Goal: Book appointment/travel/reservation

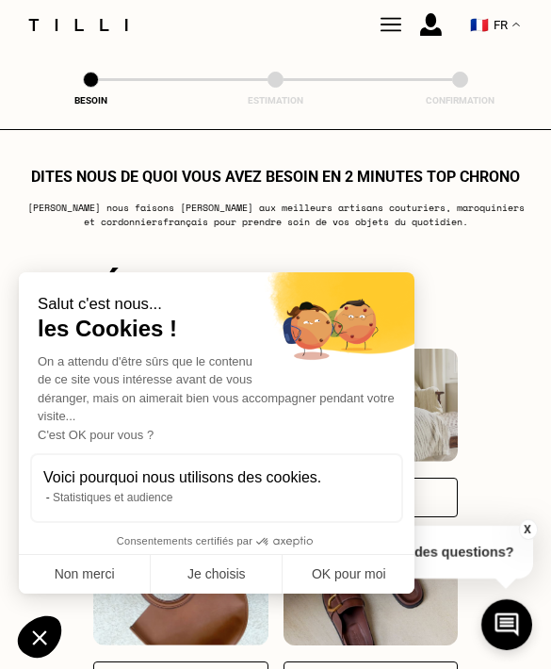
click at [348, 594] on button "OK pour moi" at bounding box center [349, 575] width 132 height 40
checkbox input "true"
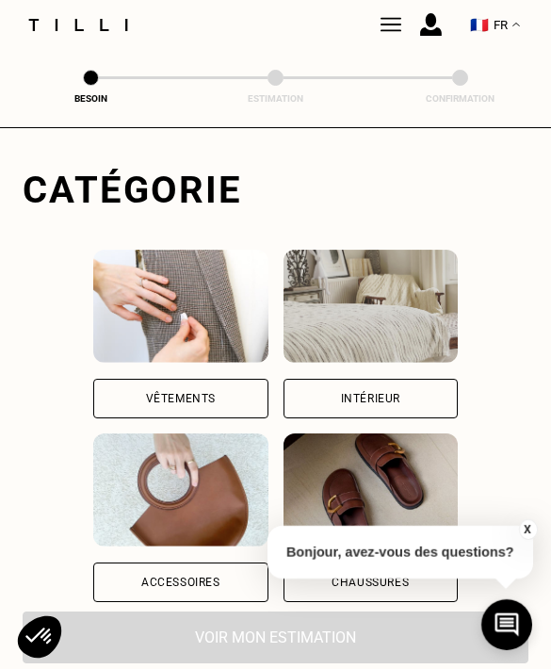
scroll to position [116, 0]
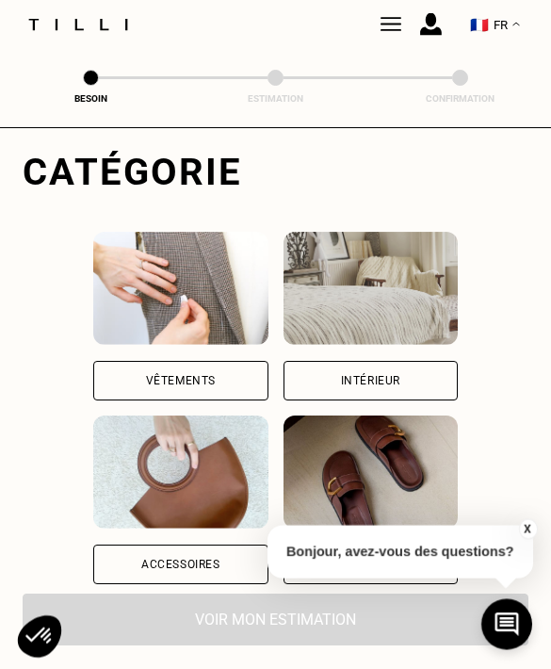
click at [216, 375] on div "Vêtements" at bounding box center [180, 382] width 174 height 40
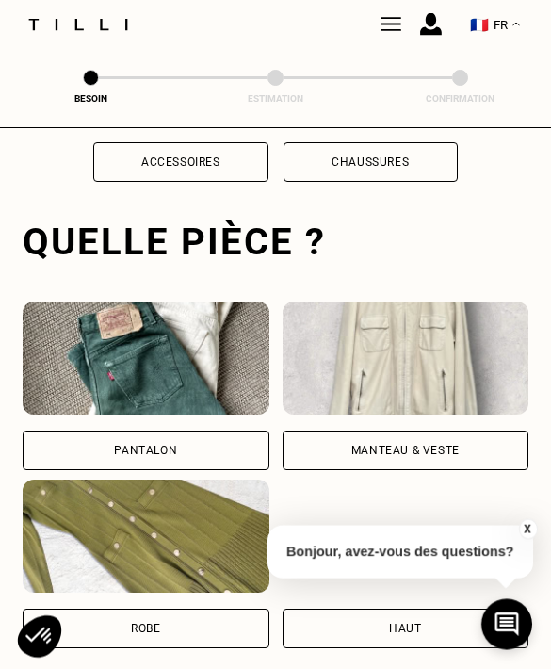
scroll to position [581, 0]
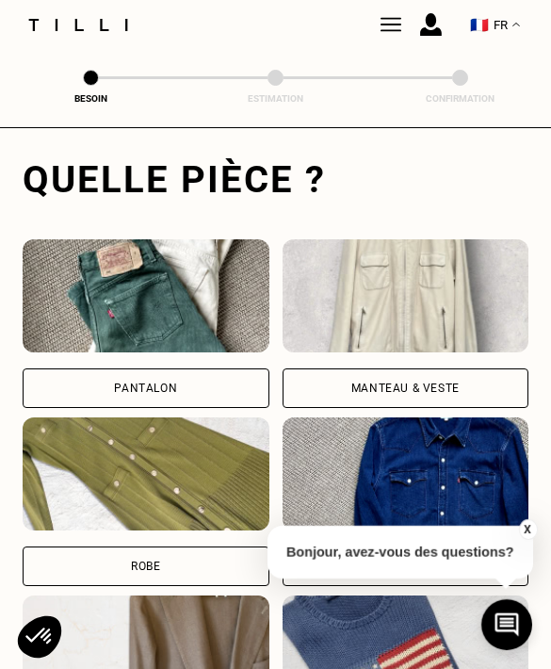
click at [228, 369] on div "Pantalon" at bounding box center [146, 323] width 247 height 169
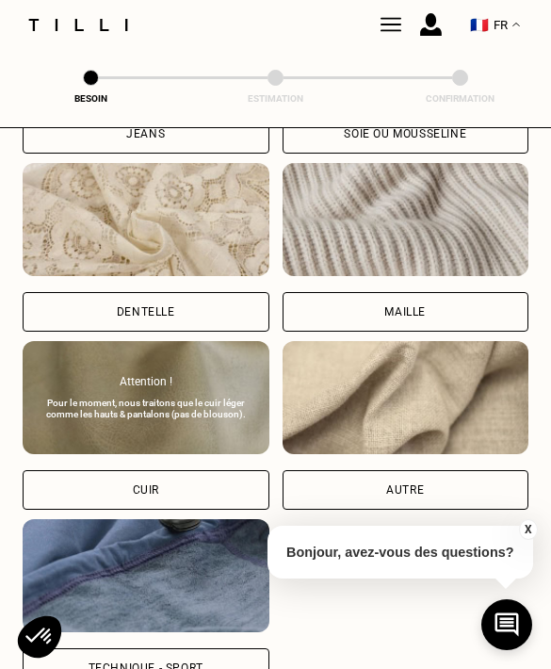
scroll to position [2094, 0]
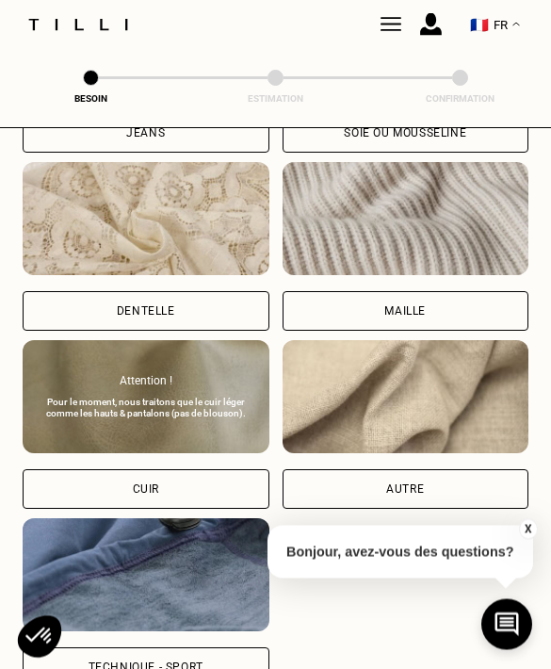
click at [416, 493] on div "Autre" at bounding box center [405, 489] width 38 height 11
select select "FR"
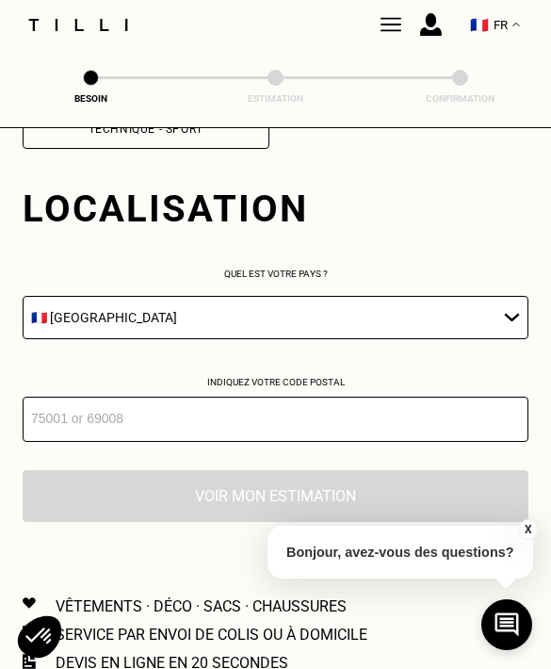
scroll to position [2636, 0]
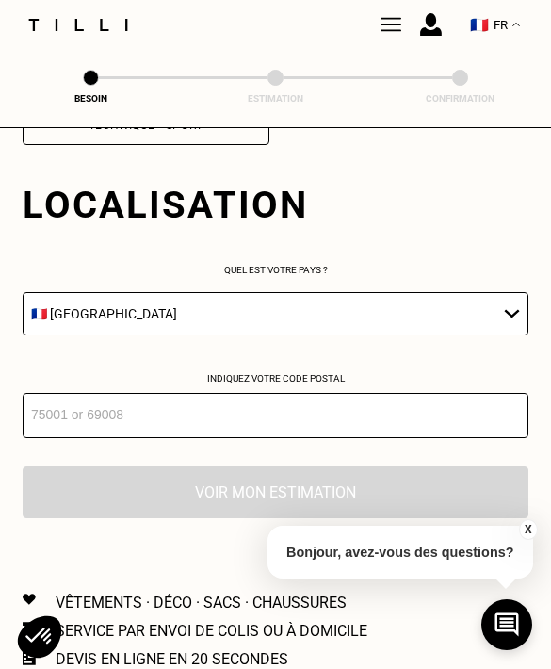
click at [403, 438] on input "number" at bounding box center [276, 415] width 506 height 45
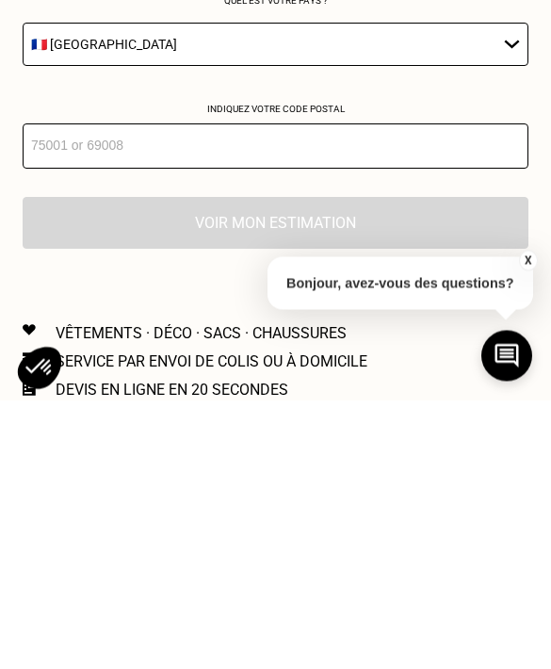
type input "69130"
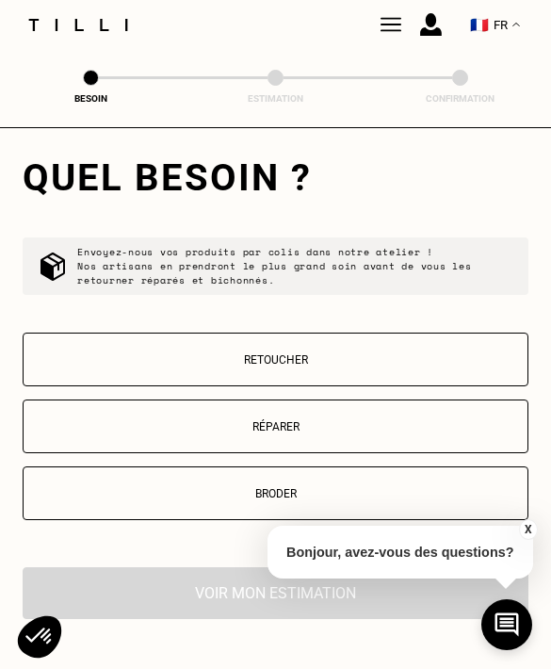
scroll to position [2991, 0]
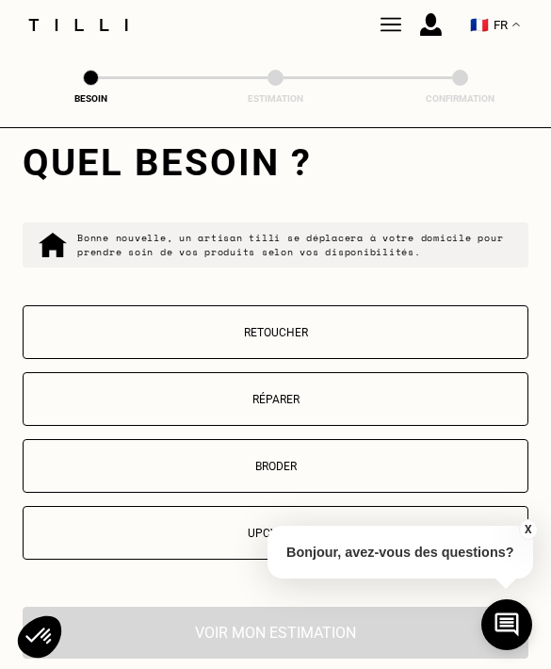
click at [378, 339] on p "Retoucher" at bounding box center [275, 332] width 485 height 13
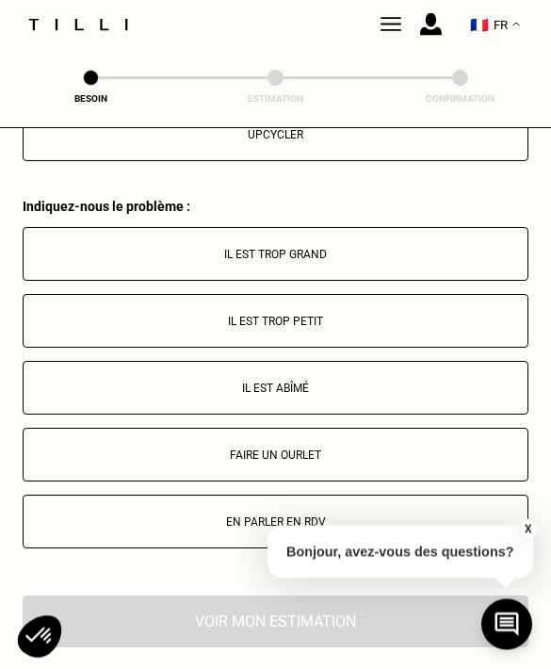
scroll to position [3448, 0]
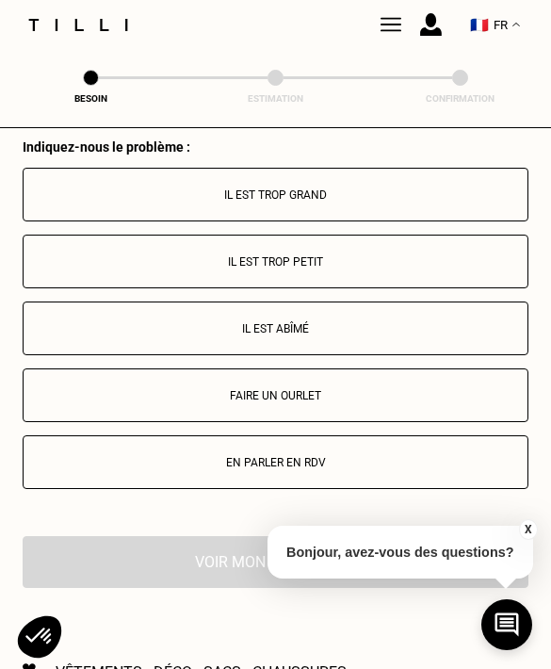
click at [426, 202] on p "Il est trop grand" at bounding box center [275, 194] width 485 height 13
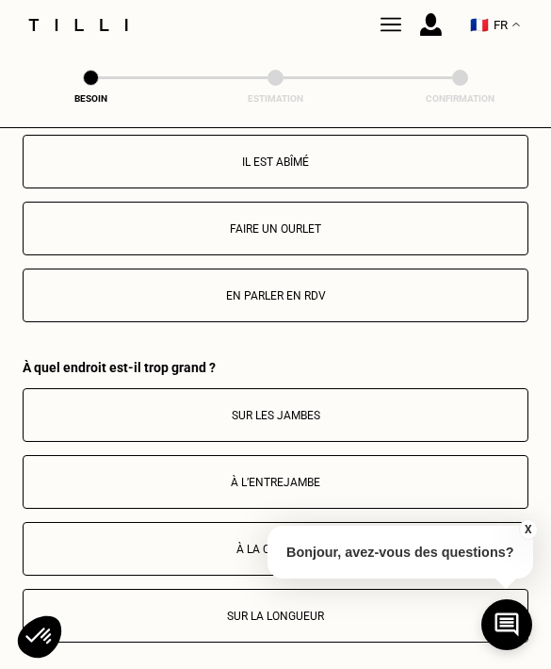
scroll to position [3576, 0]
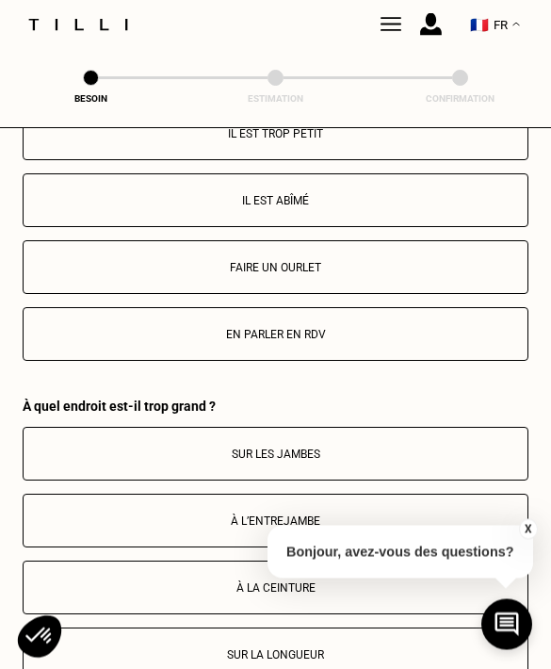
click at [382, 295] on button "Faire un ourlet" at bounding box center [276, 268] width 506 height 54
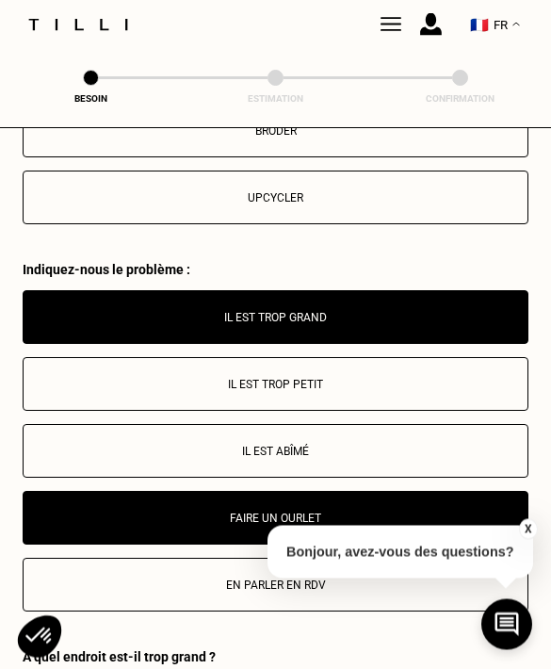
scroll to position [3327, 0]
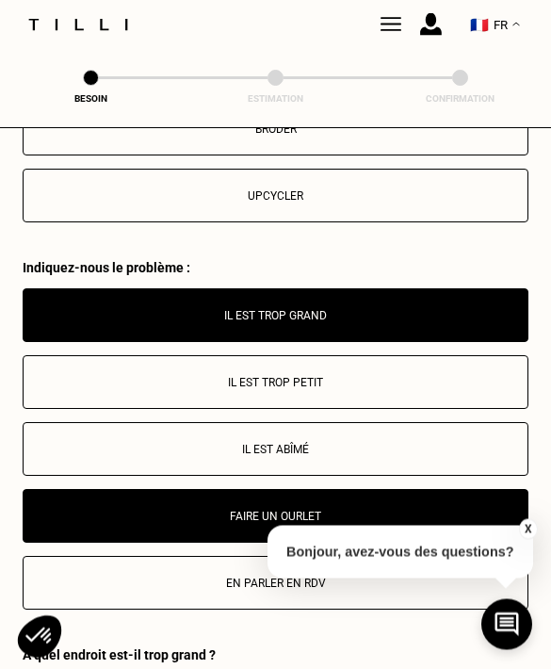
click at [415, 323] on p "Il est trop grand" at bounding box center [275, 316] width 485 height 13
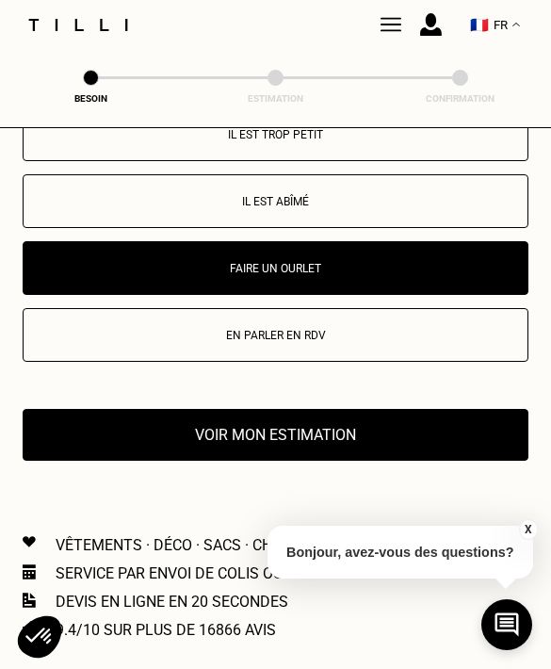
scroll to position [3572, 0]
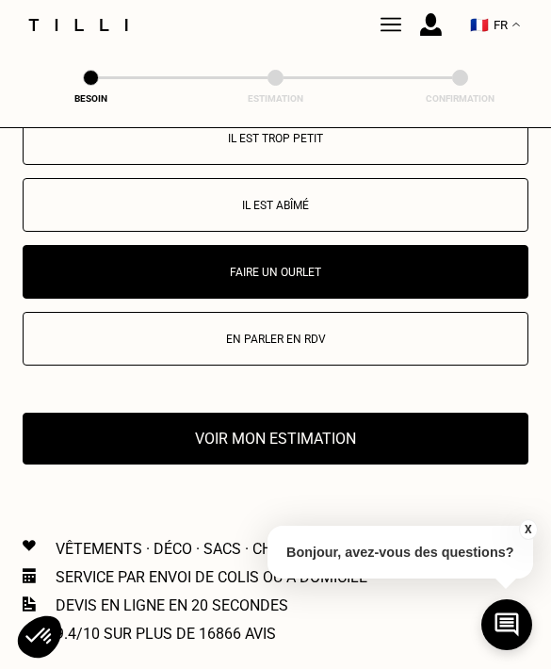
click at [419, 454] on button "Voir mon estimation" at bounding box center [276, 439] width 506 height 52
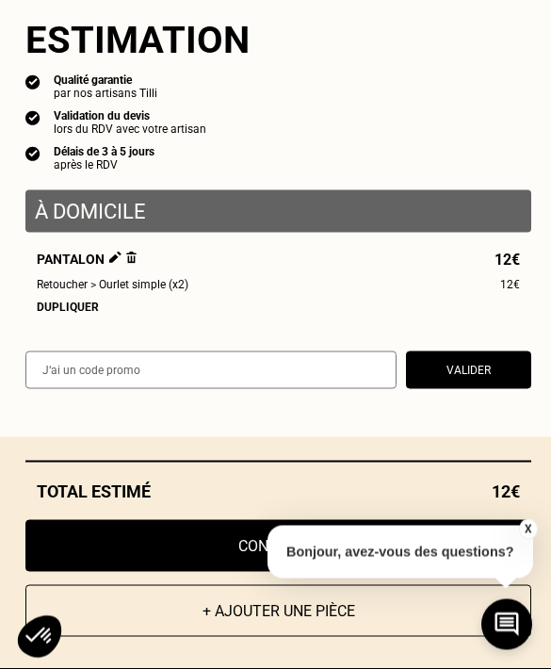
scroll to position [4489, 0]
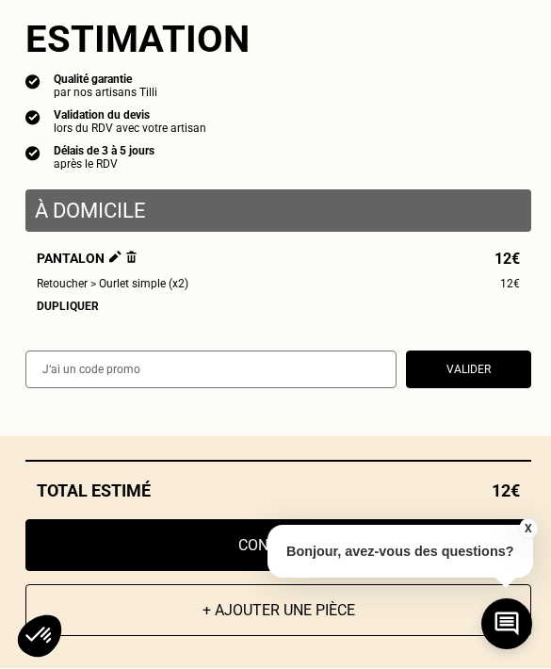
click at [523, 540] on button "X" at bounding box center [527, 529] width 19 height 21
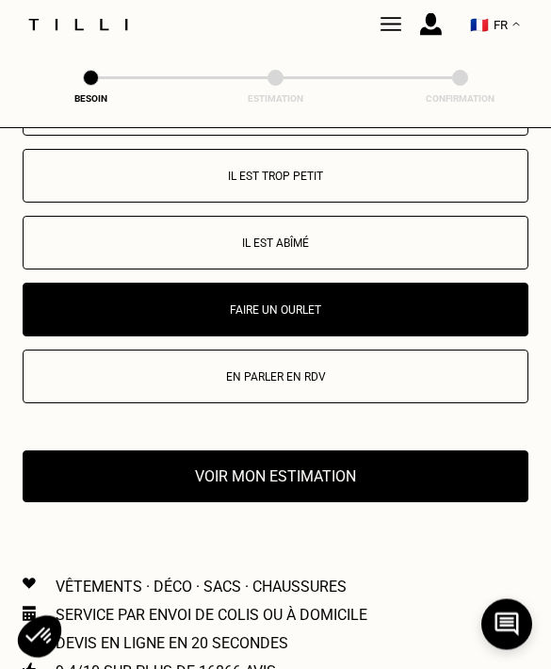
scroll to position [3534, 0]
click at [427, 499] on button "Voir mon estimation" at bounding box center [276, 476] width 506 height 52
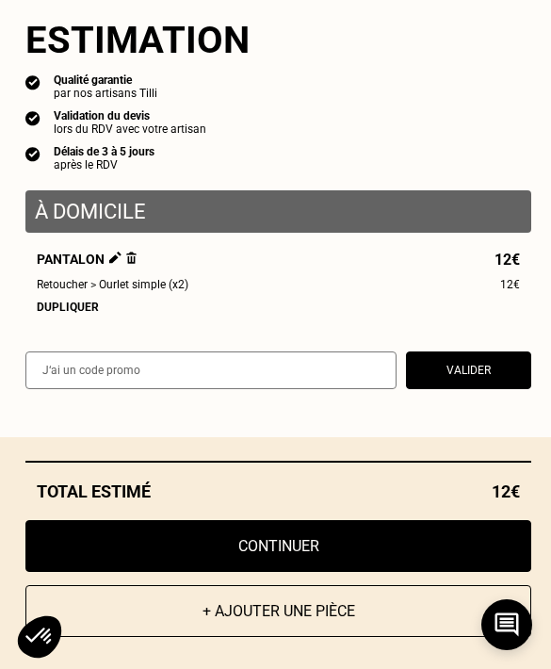
click at [446, 572] on button "Continuer" at bounding box center [278, 546] width 506 height 52
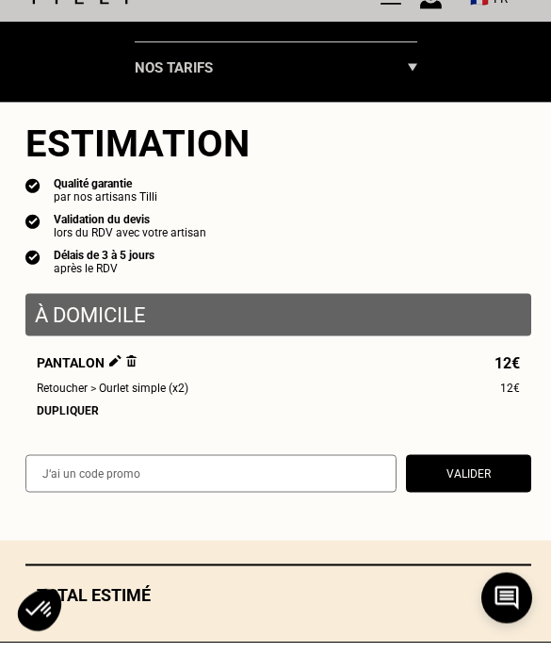
select select "FR"
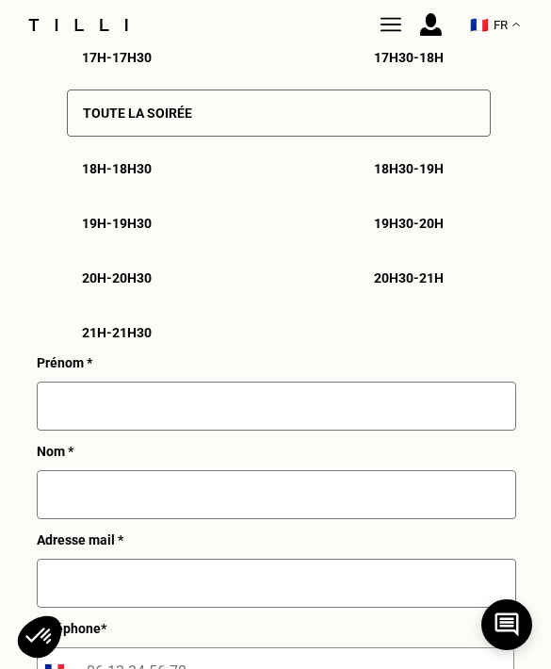
scroll to position [1470, 0]
click at [433, 177] on p "18h30 - 19h" at bounding box center [409, 169] width 70 height 15
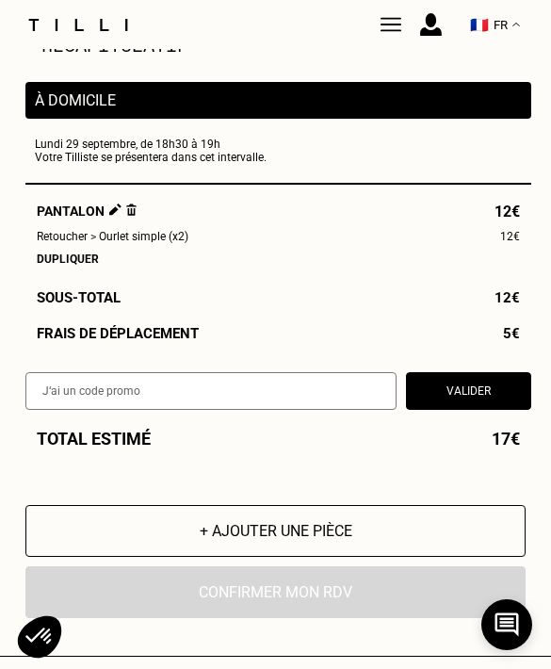
scroll to position [2717, 0]
